Goal: Task Accomplishment & Management: Use online tool/utility

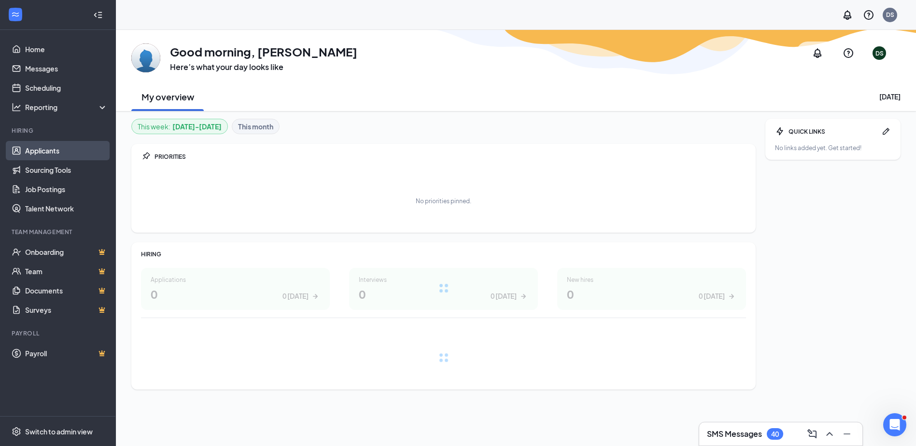
click at [25, 150] on link "Applicants" at bounding box center [66, 150] width 83 height 19
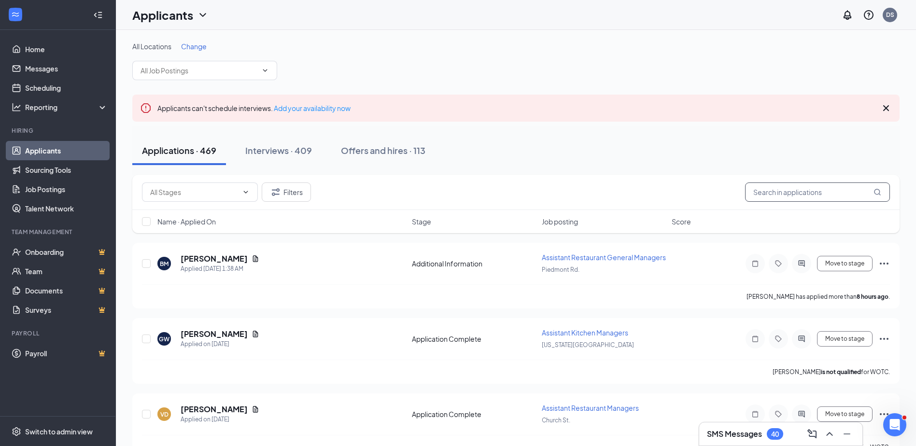
click at [765, 187] on input "text" at bounding box center [817, 191] width 145 height 19
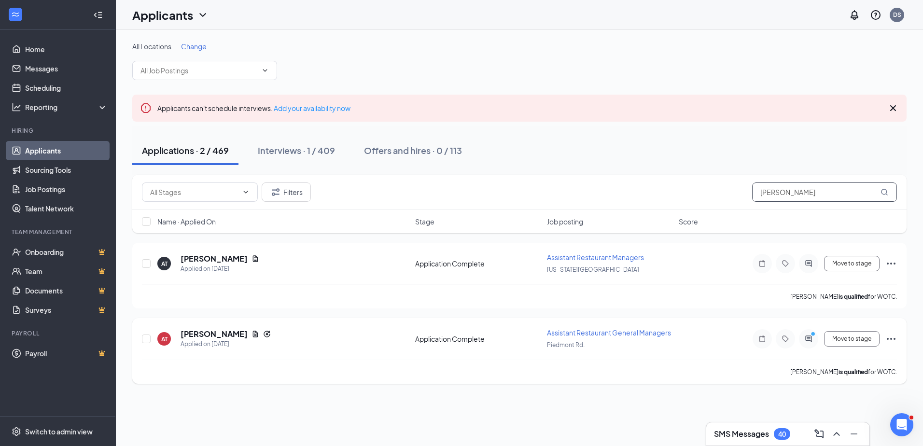
type input "[PERSON_NAME]"
click at [593, 333] on span "Assistant Restaurant General Managers" at bounding box center [609, 332] width 124 height 9
click at [192, 333] on h5 "[PERSON_NAME]" at bounding box center [214, 334] width 67 height 11
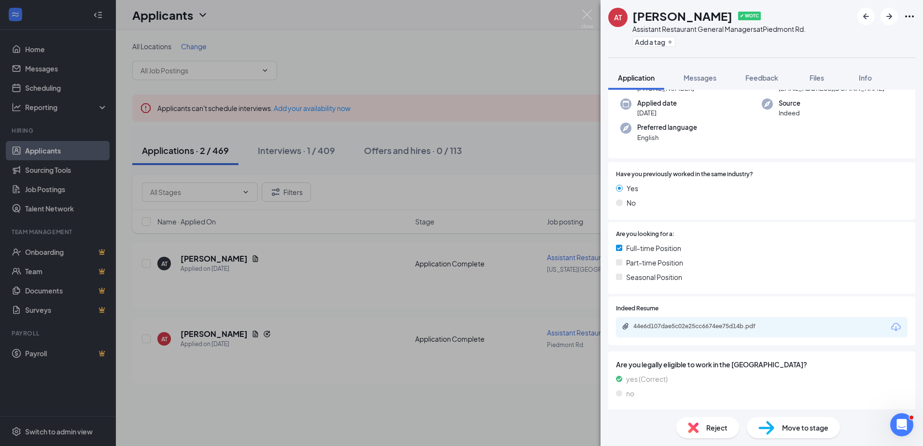
scroll to position [145, 0]
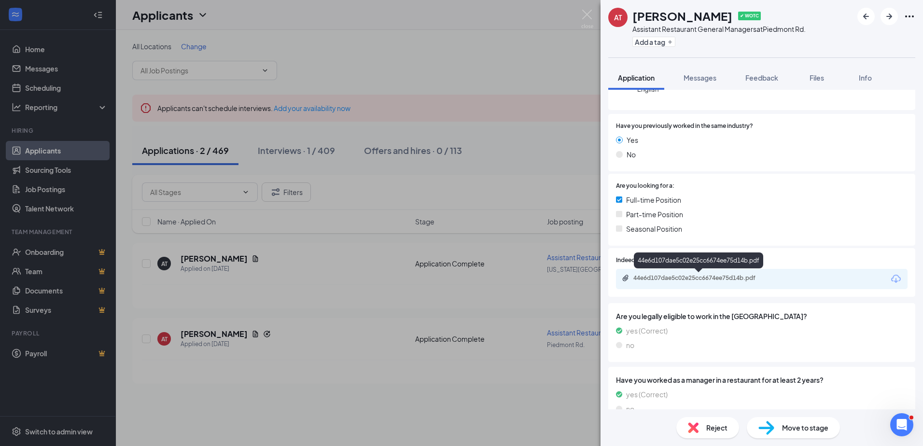
click at [762, 278] on div "44e6d107dae5c02e25cc6674ee75d14b.pdf" at bounding box center [700, 278] width 135 height 8
click at [578, 11] on div "AT [PERSON_NAME] ✔ WOTC Assistant Restaurant General Managers at [GEOGRAPHIC_DA…" at bounding box center [461, 223] width 923 height 446
drag, startPoint x: 587, startPoint y: 15, endPoint x: 594, endPoint y: 34, distance: 19.8
click at [587, 15] on img at bounding box center [587, 19] width 12 height 19
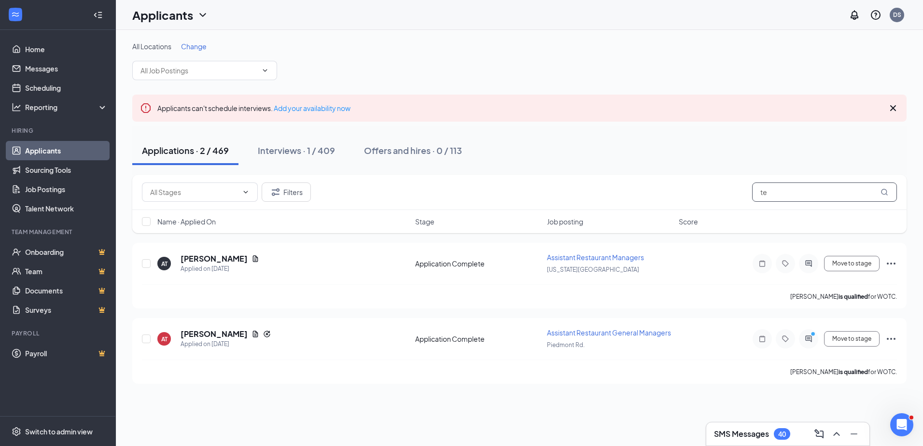
type input "t"
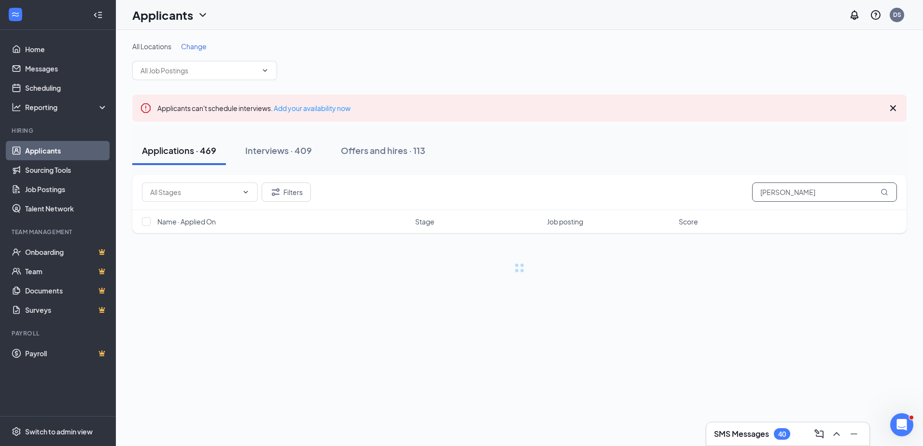
type input "[PERSON_NAME]"
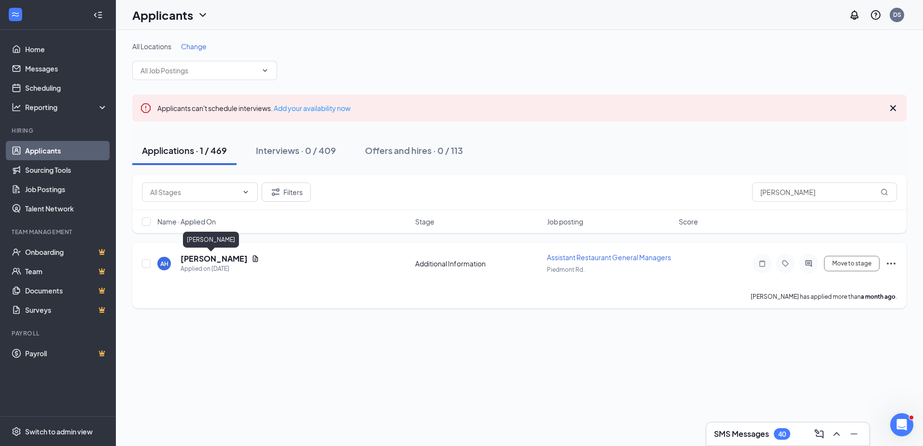
click at [215, 256] on h5 "[PERSON_NAME]" at bounding box center [214, 258] width 67 height 11
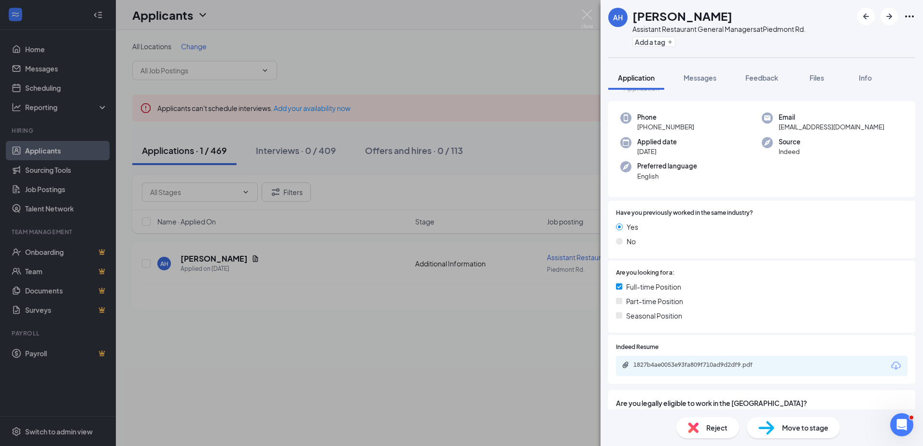
scroll to position [48, 0]
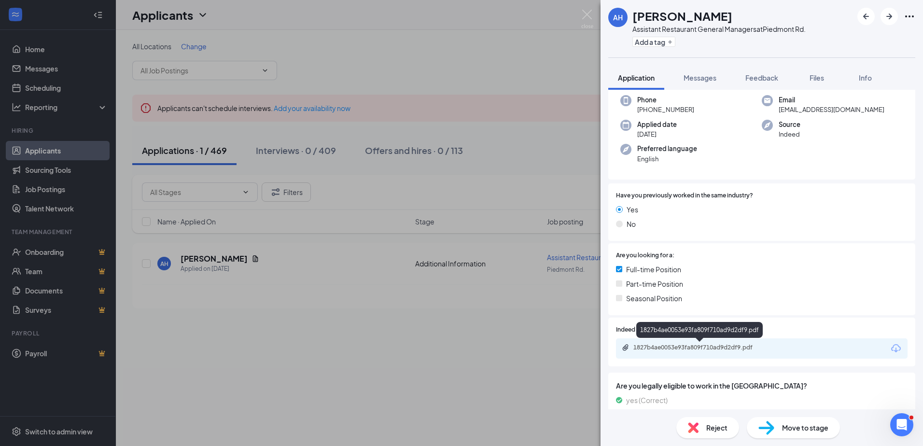
click at [704, 348] on div "1827b4ae0053e93fa809f710ad9d2df9.pdf" at bounding box center [700, 348] width 135 height 8
click at [589, 19] on img at bounding box center [587, 19] width 12 height 19
